Goal: Task Accomplishment & Management: Use online tool/utility

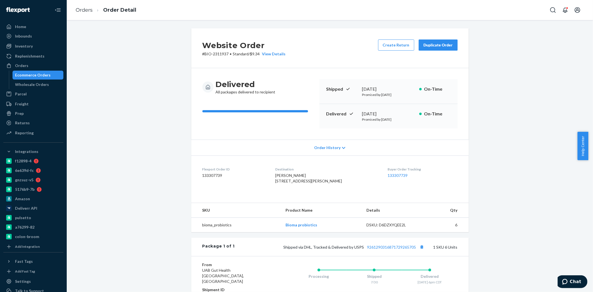
scroll to position [62, 0]
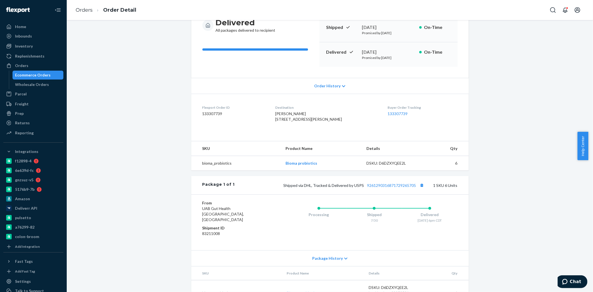
click at [37, 74] on div "Ecommerce Orders" at bounding box center [33, 75] width 36 height 6
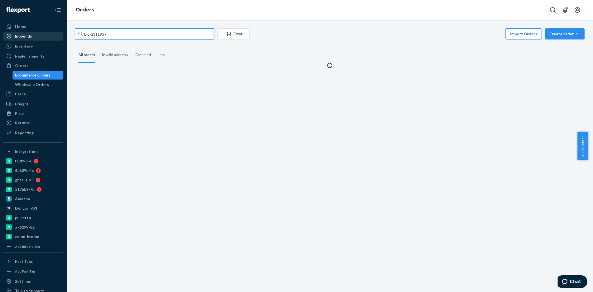
drag, startPoint x: 118, startPoint y: 33, endPoint x: 51, endPoint y: 35, distance: 66.2
click at [51, 35] on div "Home Inbounds Shipping Plans Problems Inventory Products Branded Packaging Repl…" at bounding box center [296, 146] width 593 height 292
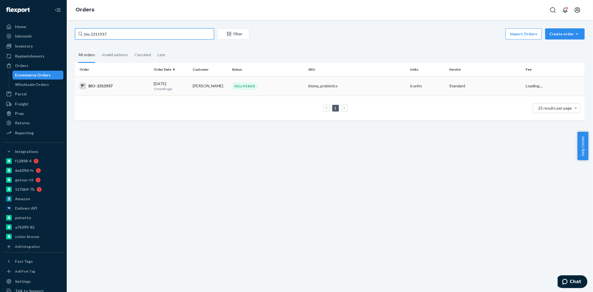
paste input "BIO-IN-16968"
type input "BIO-IN-16968"
click at [164, 87] on p "[DATE]" at bounding box center [171, 88] width 35 height 5
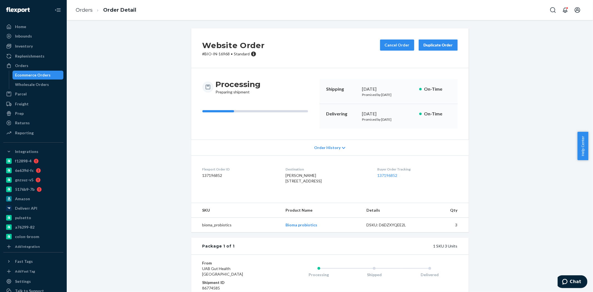
click at [45, 73] on div "Ecommerce Orders" at bounding box center [33, 75] width 36 height 6
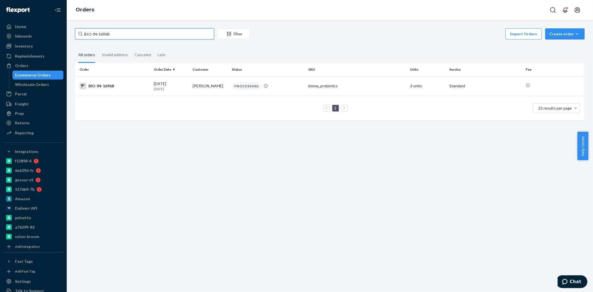
drag, startPoint x: 119, startPoint y: 36, endPoint x: 93, endPoint y: 38, distance: 26.2
click at [93, 38] on input "BIO-IN-16968" at bounding box center [144, 33] width 139 height 11
paste input "2629203"
type input "BIO-2629203"
click at [140, 82] on td "BIO-2629203" at bounding box center [113, 85] width 76 height 19
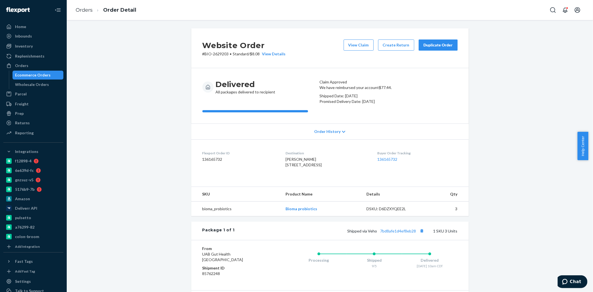
click at [29, 74] on div "Ecommerce Orders" at bounding box center [33, 75] width 36 height 6
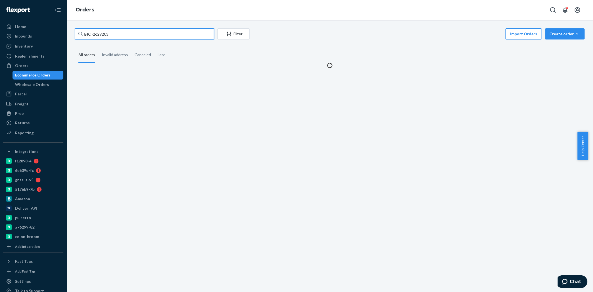
click at [103, 34] on input "BIO-2629203" at bounding box center [144, 33] width 139 height 11
paste input "770260"
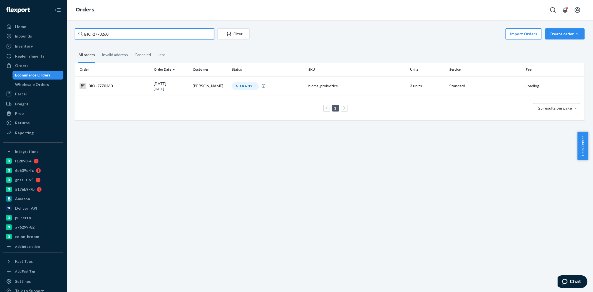
type input "BIO-2770260"
click at [132, 89] on td "BIO-2770260" at bounding box center [113, 85] width 76 height 19
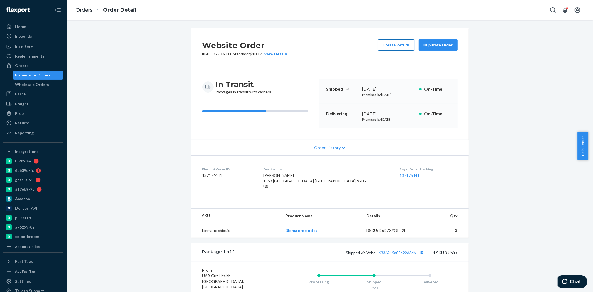
click at [398, 46] on button "Create Return" at bounding box center [396, 44] width 36 height 11
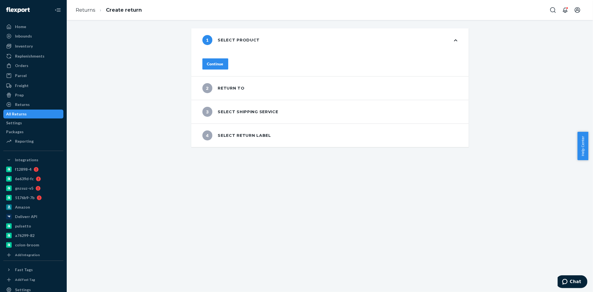
click at [225, 58] on button "Continue" at bounding box center [215, 63] width 26 height 11
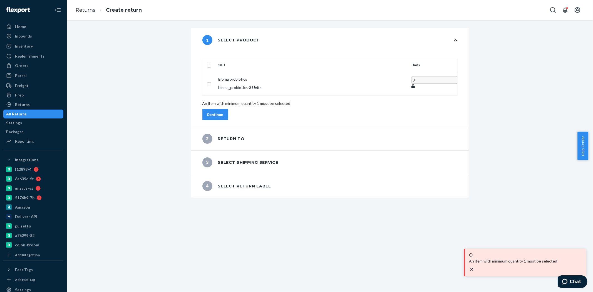
click at [211, 62] on input "checkbox" at bounding box center [209, 65] width 4 height 6
checkbox input "true"
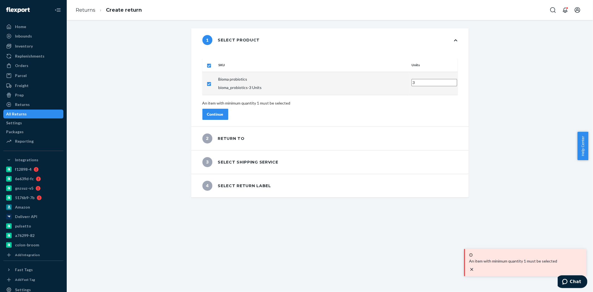
click at [224, 112] on div "Continue" at bounding box center [215, 115] width 16 height 6
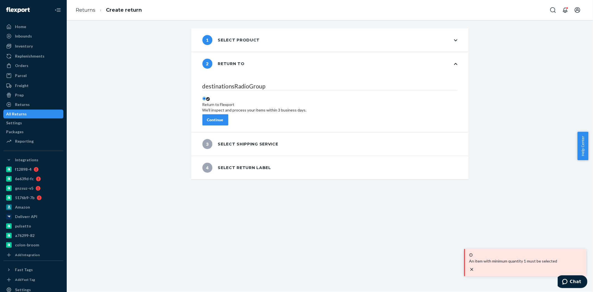
click at [224, 117] on div "Continue" at bounding box center [215, 120] width 16 height 6
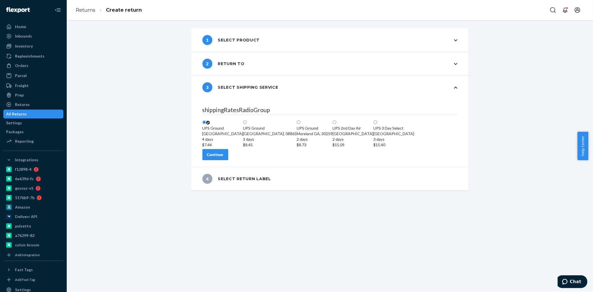
click at [224, 157] on div "Continue" at bounding box center [215, 155] width 16 height 6
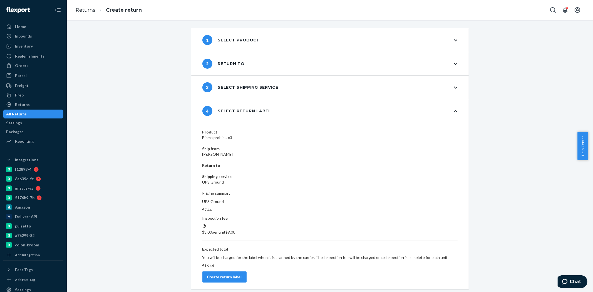
click at [242, 274] on div "Create return label" at bounding box center [224, 277] width 35 height 6
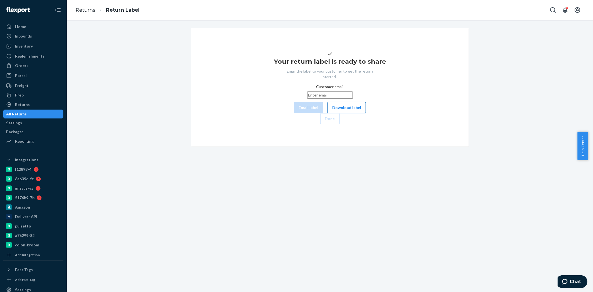
click at [328, 113] on button "Download label" at bounding box center [347, 107] width 38 height 11
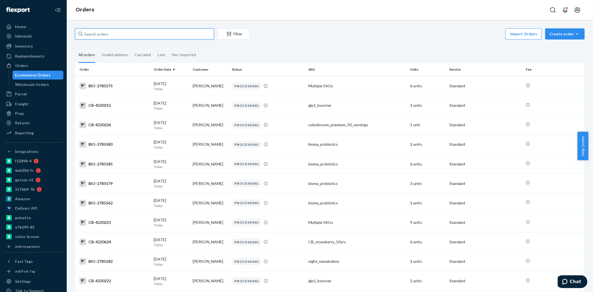
click at [103, 34] on input "text" at bounding box center [144, 33] width 139 height 11
paste input "2724687"
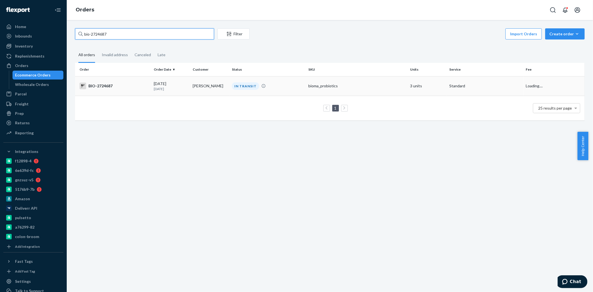
type input "bio-2724687"
click at [123, 86] on div "BIO-2724687" at bounding box center [115, 86] width 70 height 7
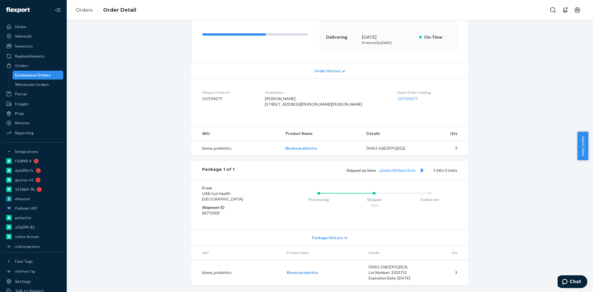
scroll to position [88, 0]
click at [385, 168] on link "a3edec0958ee12c4c" at bounding box center [398, 170] width 37 height 5
click at [33, 74] on div "Ecommerce Orders" at bounding box center [33, 75] width 36 height 6
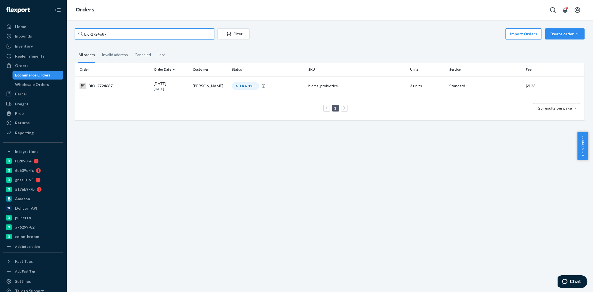
click at [99, 34] on input "bio-2724687" at bounding box center [144, 33] width 139 height 11
paste input "699445"
type input "bio-2699445"
click at [149, 92] on td "BIO-2699445" at bounding box center [113, 85] width 76 height 19
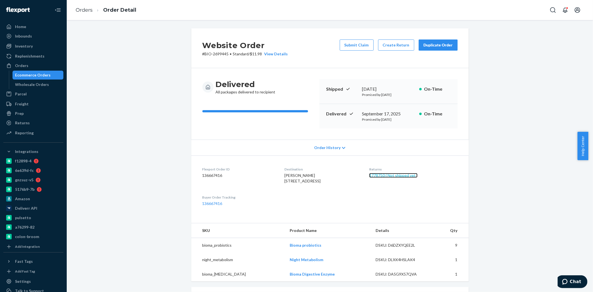
click at [389, 173] on link "1778750 ( Not shipped yet )" at bounding box center [393, 175] width 48 height 5
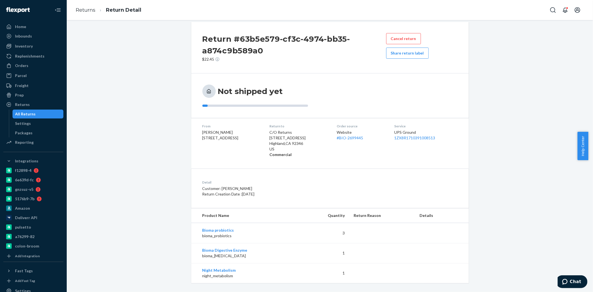
scroll to position [11, 0]
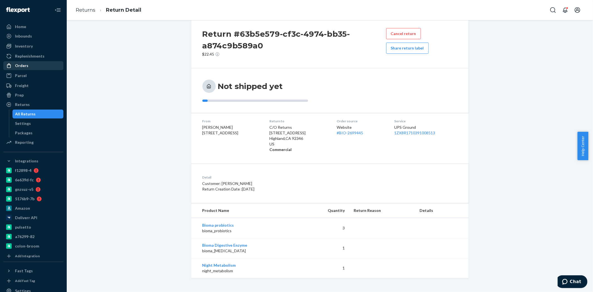
click at [26, 65] on div "Orders" at bounding box center [21, 66] width 13 height 6
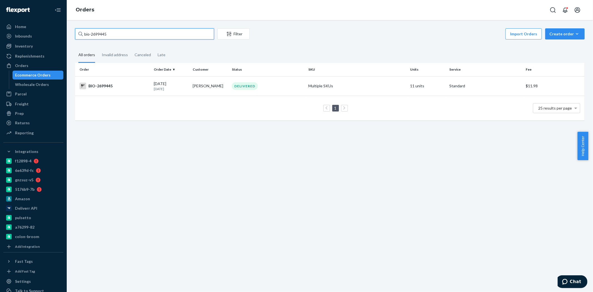
click at [96, 33] on input "bio-2699445" at bounding box center [144, 33] width 139 height 11
paste input "745841"
type input "bio-2745841"
click at [123, 81] on td "BIO-2745841" at bounding box center [113, 85] width 76 height 19
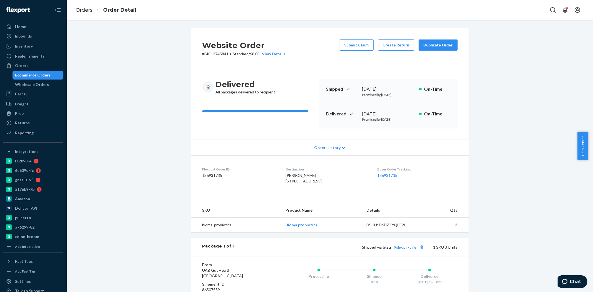
click at [182, 145] on div "Website Order # BIO-2745841 • Standard / $8.08 View Details Submit Claim Create…" at bounding box center [330, 198] width 518 height 340
click at [386, 47] on button "Create Return" at bounding box center [396, 44] width 36 height 11
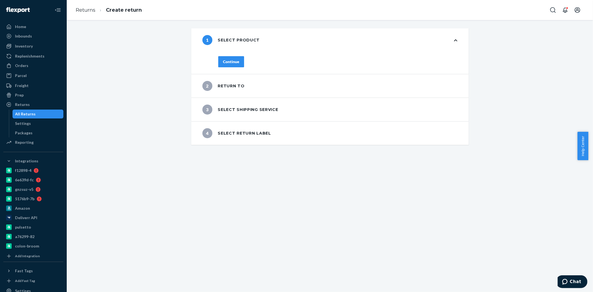
click at [220, 62] on button "Continue" at bounding box center [231, 61] width 26 height 11
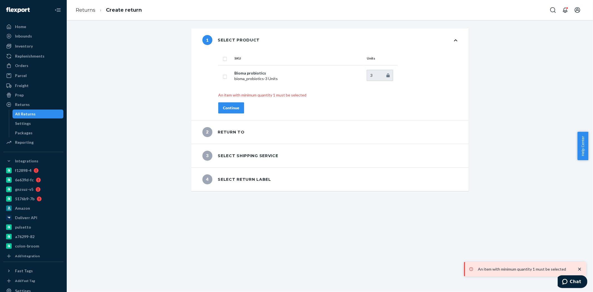
click at [223, 60] on input "checkbox" at bounding box center [225, 58] width 4 height 6
checkbox input "true"
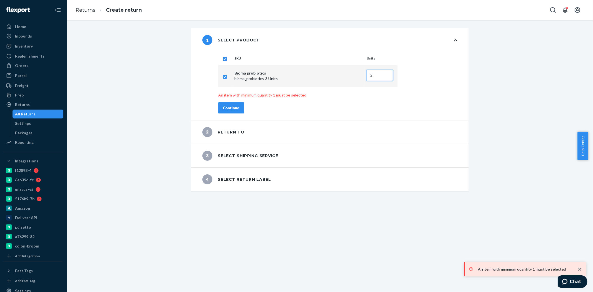
type input "2"
click at [385, 76] on input "2" at bounding box center [380, 75] width 26 height 11
click at [230, 108] on div "Continue" at bounding box center [231, 108] width 16 height 6
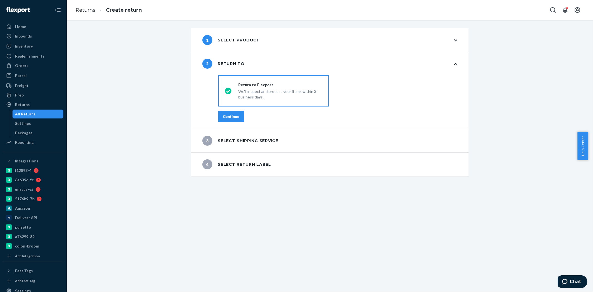
click at [229, 118] on div "Continue" at bounding box center [231, 117] width 16 height 6
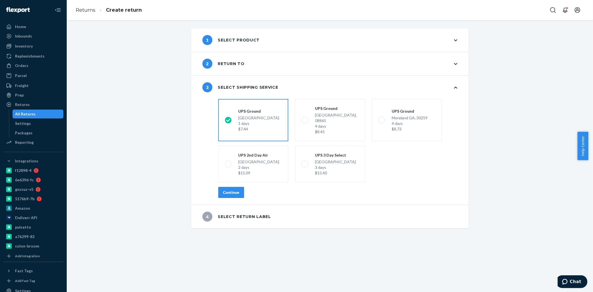
click at [235, 190] on div "Continue" at bounding box center [231, 193] width 16 height 6
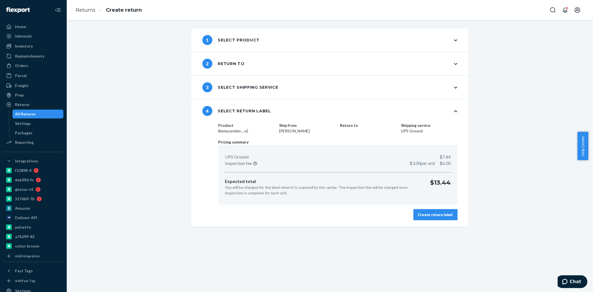
click at [424, 218] on button "Create return label" at bounding box center [435, 214] width 44 height 11
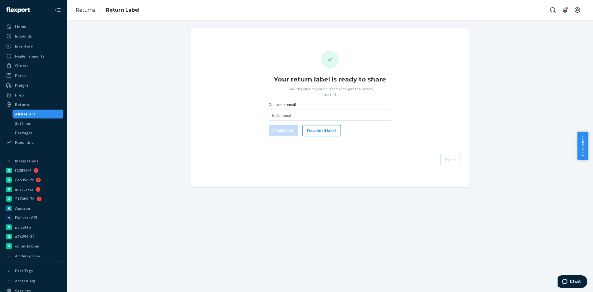
click at [323, 125] on button "Download label" at bounding box center [322, 130] width 38 height 11
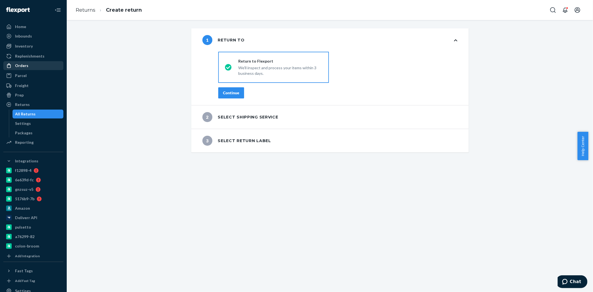
click at [23, 64] on div "Orders" at bounding box center [21, 66] width 13 height 6
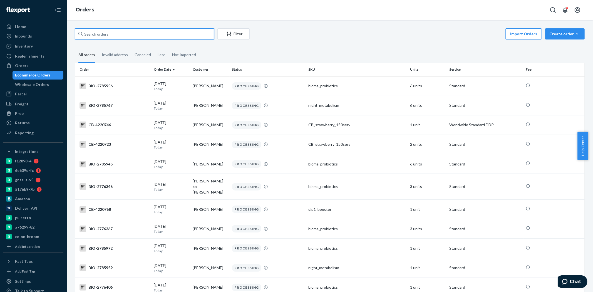
click at [109, 37] on input "text" at bounding box center [144, 33] width 139 height 11
paste input "2745841"
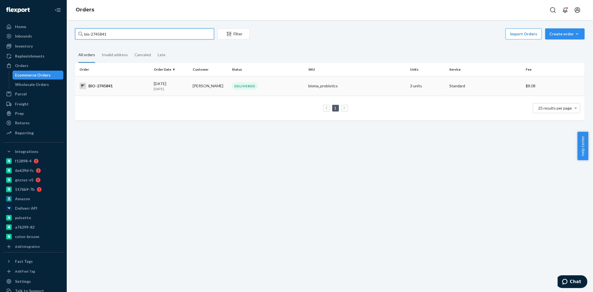
type input "bio-2745841"
click at [132, 87] on div "BIO-2745841" at bounding box center [115, 86] width 70 height 7
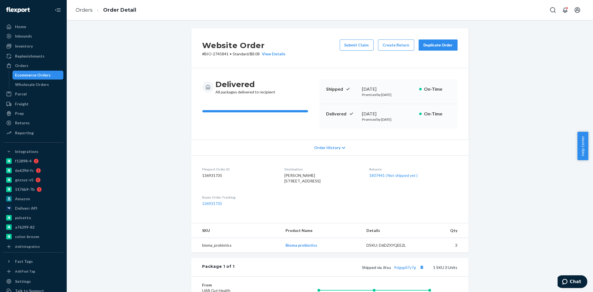
click at [42, 74] on div "Ecommerce Orders" at bounding box center [33, 75] width 36 height 6
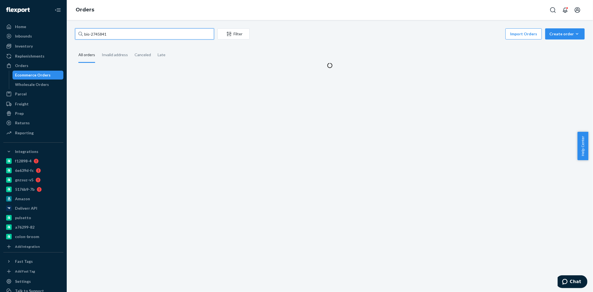
click at [101, 34] on input "bio-2745841" at bounding box center [144, 33] width 139 height 11
paste input "6433"
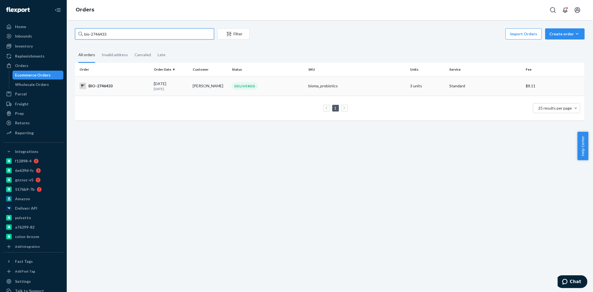
type input "bio-2746433"
click at [128, 88] on div "BIO-2746433" at bounding box center [115, 86] width 70 height 7
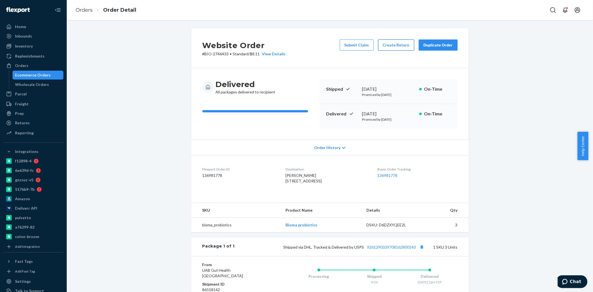
click at [387, 43] on button "Create Return" at bounding box center [396, 44] width 36 height 11
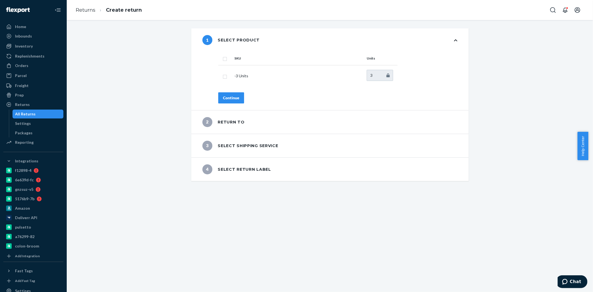
click at [240, 62] on th "SKU" at bounding box center [298, 58] width 132 height 13
click at [224, 56] on input "checkbox" at bounding box center [225, 58] width 4 height 6
checkbox input "true"
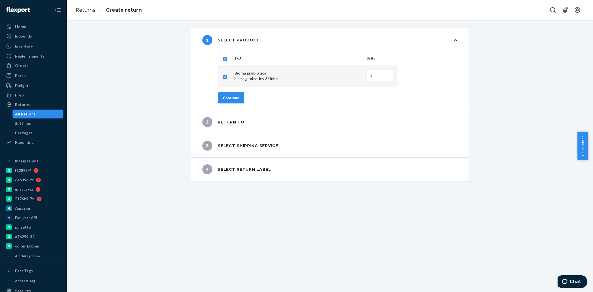
click at [232, 94] on button "Continue" at bounding box center [231, 97] width 26 height 11
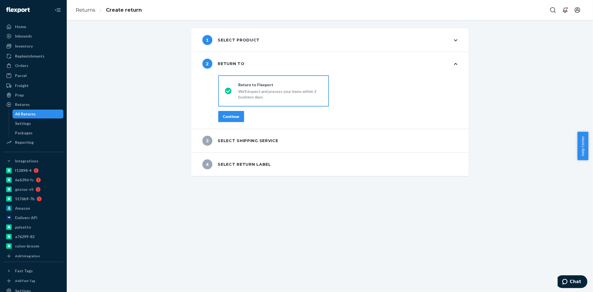
click at [234, 112] on button "Continue" at bounding box center [231, 116] width 26 height 11
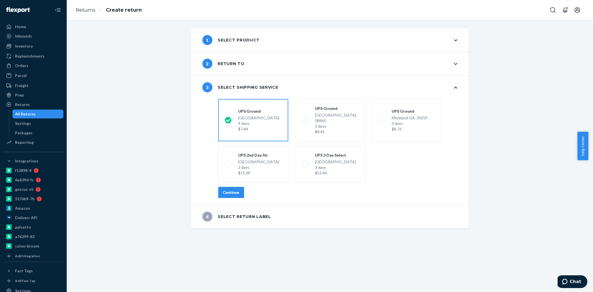
click at [230, 190] on div "Continue" at bounding box center [231, 193] width 16 height 6
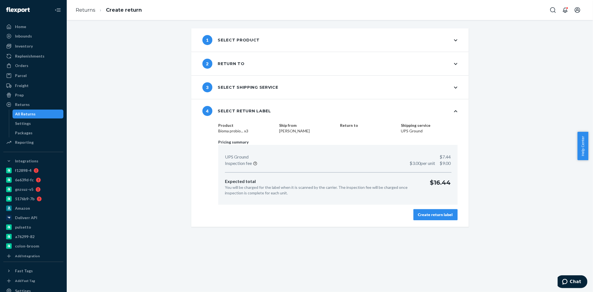
click at [435, 217] on div "Create return label" at bounding box center [435, 215] width 35 height 6
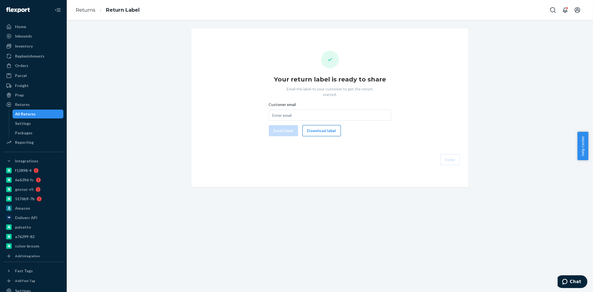
click at [321, 126] on button "Download label" at bounding box center [322, 130] width 38 height 11
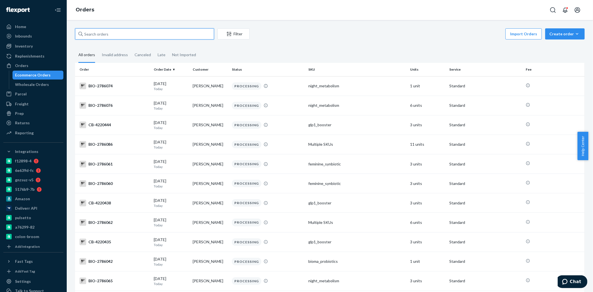
click at [108, 32] on input "text" at bounding box center [144, 33] width 139 height 11
paste input "2292667"
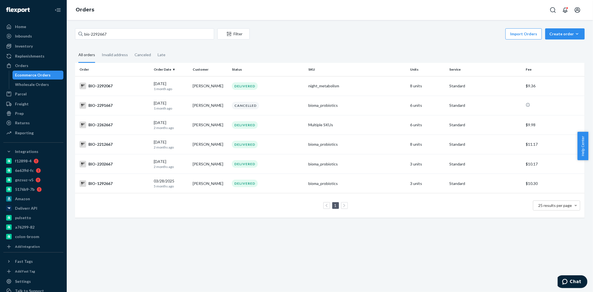
click at [25, 76] on div "Ecommerce Orders" at bounding box center [33, 75] width 36 height 6
click at [96, 35] on input "bio-2292667" at bounding box center [144, 33] width 139 height 11
paste input "76"
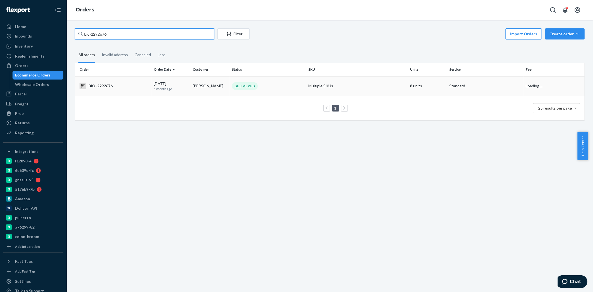
type input "bio-2292676"
click at [122, 84] on div "BIO-2292676" at bounding box center [115, 86] width 70 height 7
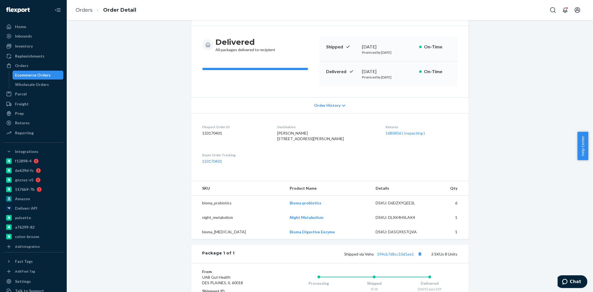
scroll to position [31, 0]
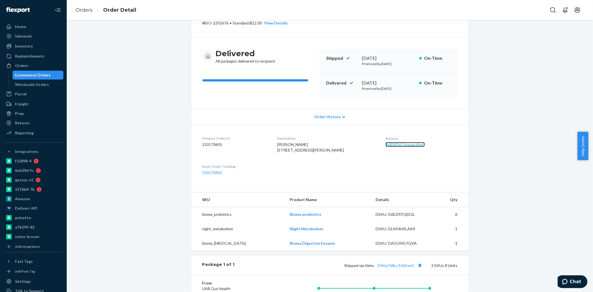
click at [386, 145] on link "1680456 ( Inspecting )" at bounding box center [405, 144] width 39 height 5
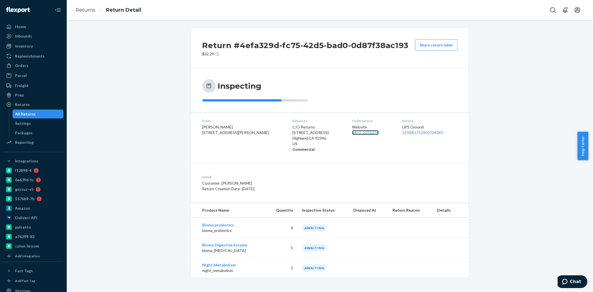
click at [352, 132] on link "# BIO-2292676" at bounding box center [365, 132] width 26 height 5
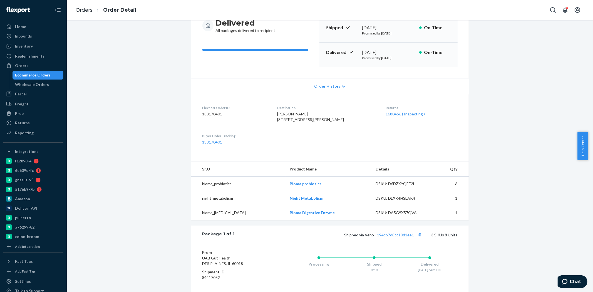
scroll to position [59, 0]
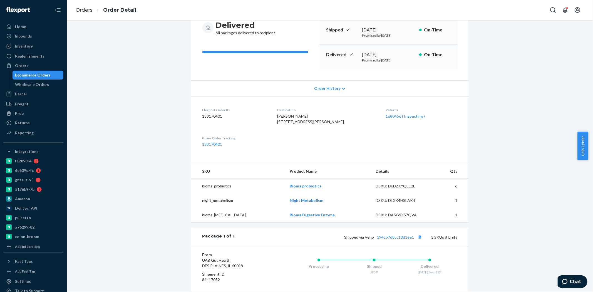
click at [388, 113] on div "1680456 ( Inspecting )" at bounding box center [422, 116] width 72 height 6
click at [387, 115] on link "1680456 ( Inspecting )" at bounding box center [405, 116] width 39 height 5
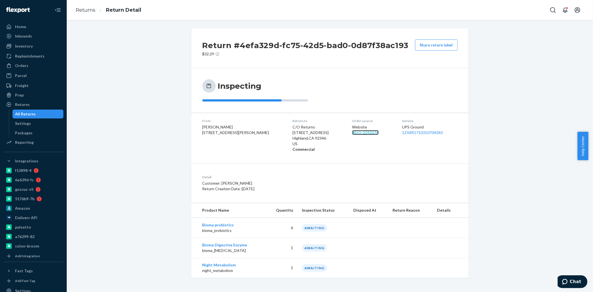
click at [352, 134] on link "# BIO-2292676" at bounding box center [365, 132] width 26 height 5
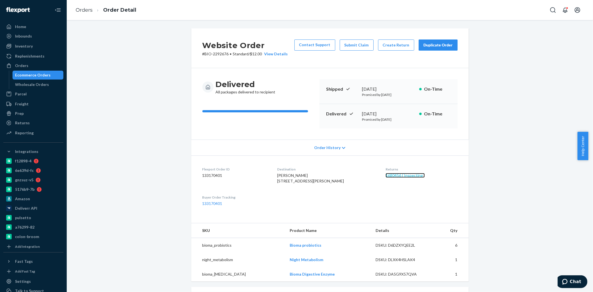
click at [386, 176] on link "1680456 ( Inspecting )" at bounding box center [405, 175] width 39 height 5
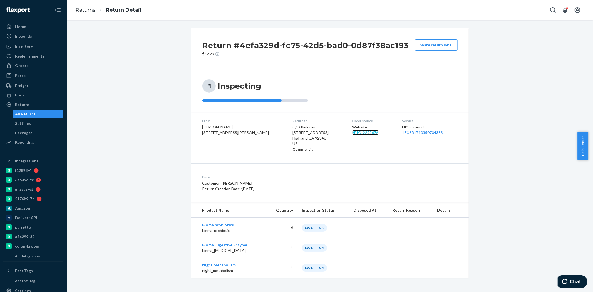
click at [352, 133] on link "# BIO-2292676" at bounding box center [365, 132] width 26 height 5
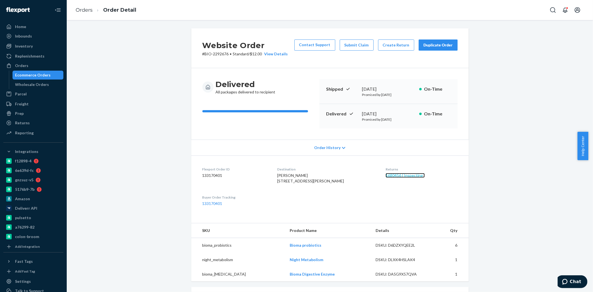
click at [395, 177] on link "1680456 ( Inspecting )" at bounding box center [405, 175] width 39 height 5
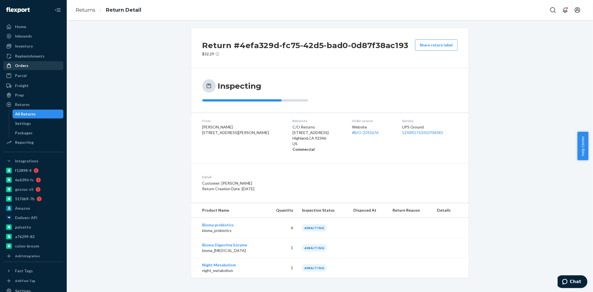
click at [29, 65] on div "Orders" at bounding box center [33, 66] width 59 height 8
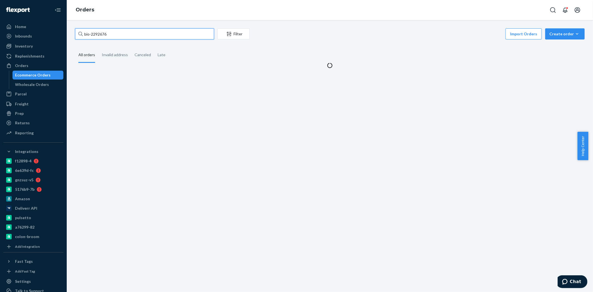
click at [100, 34] on input "bio-2292676" at bounding box center [144, 33] width 139 height 11
paste input "746433"
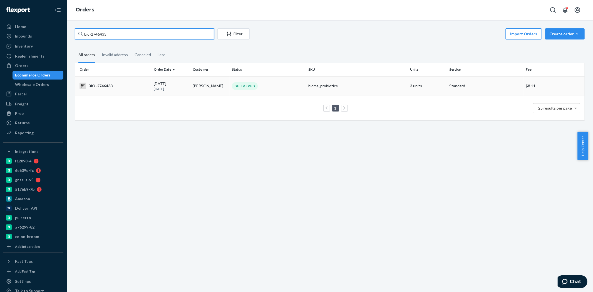
type input "bio-2746433"
click at [172, 84] on div "[DATE] [DATE]" at bounding box center [171, 86] width 35 height 10
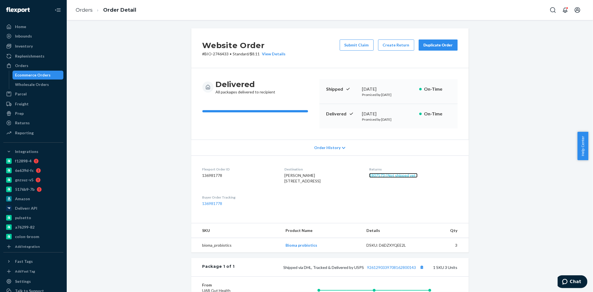
click at [394, 175] on link "1807573 ( Not shipped yet )" at bounding box center [393, 175] width 48 height 5
